Goal: Task Accomplishment & Management: Manage account settings

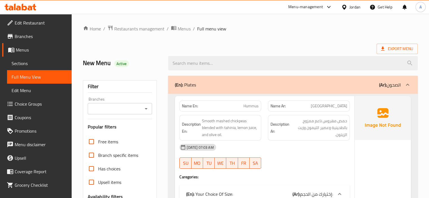
click at [24, 9] on icon at bounding box center [21, 7] width 32 height 7
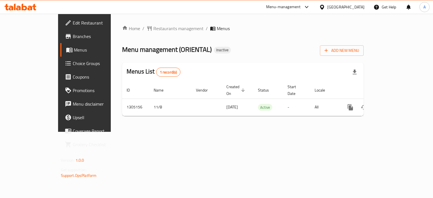
click at [213, 132] on div "Home / Restaurants management / Menus Menu management ( ORIENTAL ) Inactive Add…" at bounding box center [243, 73] width 264 height 118
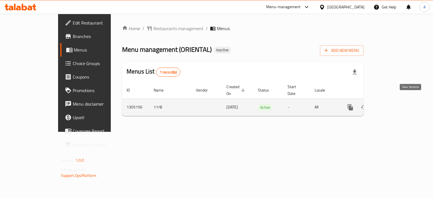
click at [394, 105] on icon "enhanced table" at bounding box center [391, 107] width 5 height 5
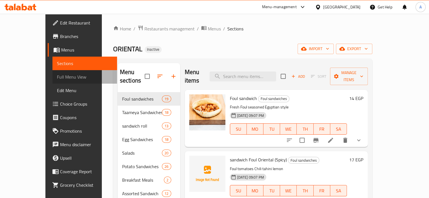
click at [57, 75] on span "Full Menu View" at bounding box center [85, 77] width 56 height 7
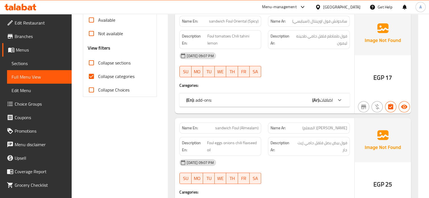
scroll to position [169, 0]
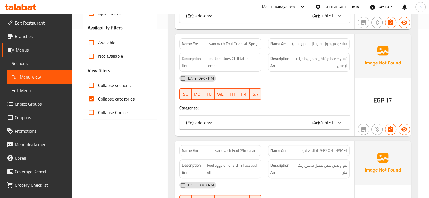
click at [122, 98] on span "Collapse categories" at bounding box center [116, 99] width 36 height 7
click at [98, 98] on input "Collapse categories" at bounding box center [92, 99] width 14 height 14
checkbox input "false"
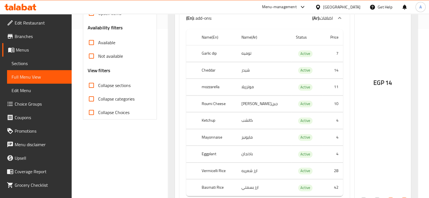
scroll to position [0, 0]
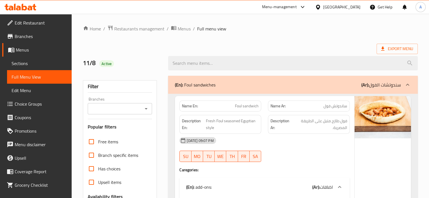
click at [193, 109] on strong "Name En:" at bounding box center [190, 106] width 16 height 6
copy strong "Name En:"
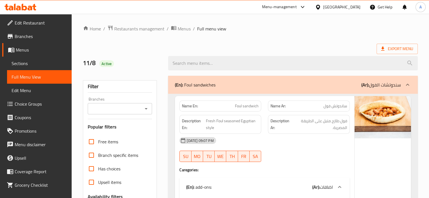
click at [151, 55] on div "11/8 Active" at bounding box center [122, 63] width 85 height 25
click at [152, 55] on div "11/8 Active" at bounding box center [122, 63] width 85 height 25
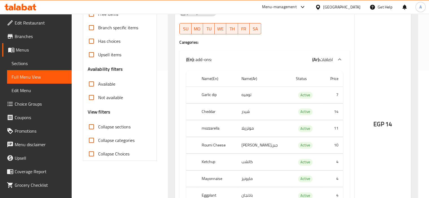
scroll to position [141, 0]
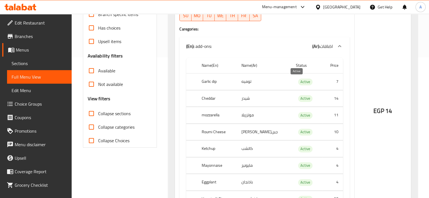
click at [298, 80] on span "Active" at bounding box center [305, 82] width 14 height 6
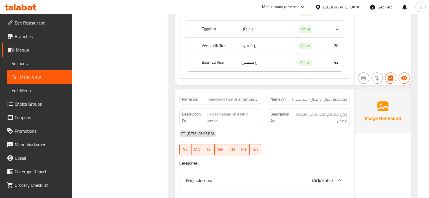
click at [298, 59] on td "Active" at bounding box center [306, 62] width 31 height 17
click at [298, 60] on span "Active" at bounding box center [305, 63] width 14 height 6
click at [298, 65] on span "Active" at bounding box center [305, 63] width 14 height 6
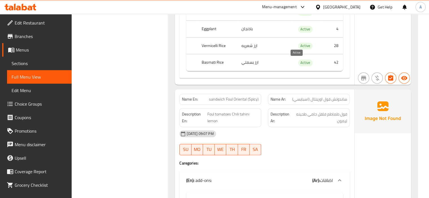
click at [298, 64] on span "Active" at bounding box center [305, 63] width 14 height 6
click at [298, 65] on span "Active" at bounding box center [305, 63] width 14 height 6
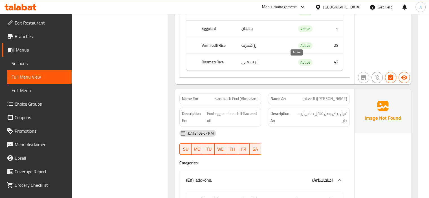
click at [298, 65] on span "Active" at bounding box center [305, 62] width 14 height 6
click at [298, 63] on span "Active" at bounding box center [305, 62] width 14 height 6
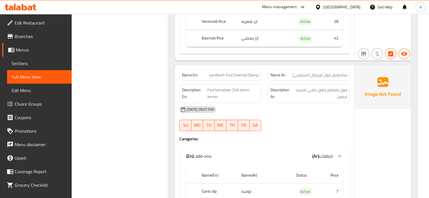
scroll to position [305, 0]
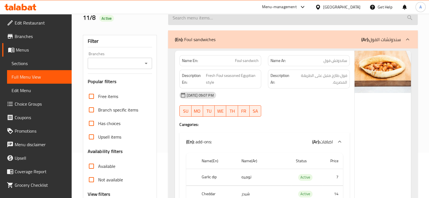
scroll to position [85, 0]
